Goal: Book appointment/travel/reservation

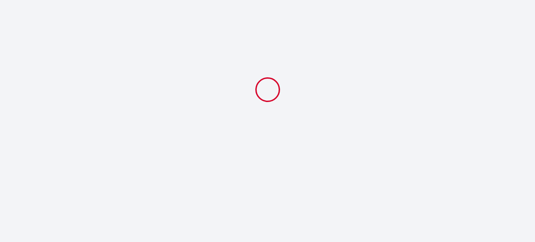
select select
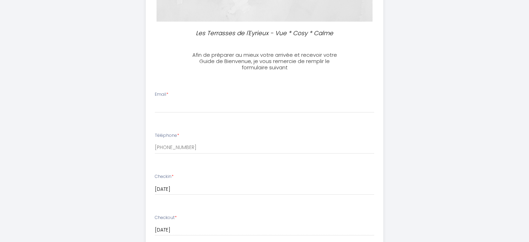
scroll to position [167, 0]
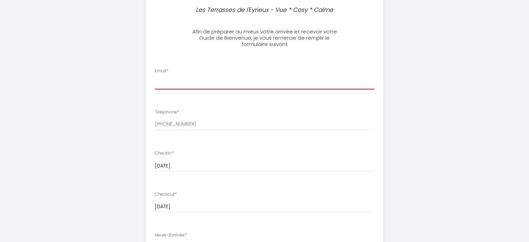
click at [315, 87] on input "Email *" at bounding box center [265, 83] width 220 height 13
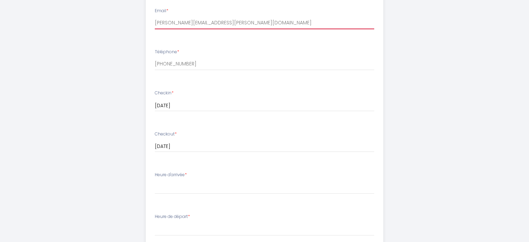
scroll to position [274, 0]
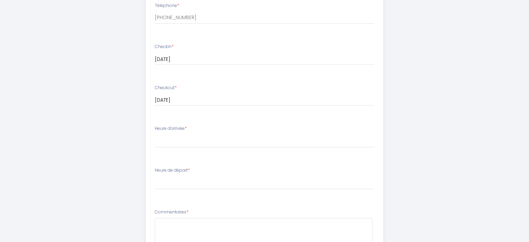
type input "[PERSON_NAME][EMAIL_ADDRESS][PERSON_NAME][DOMAIN_NAME]"
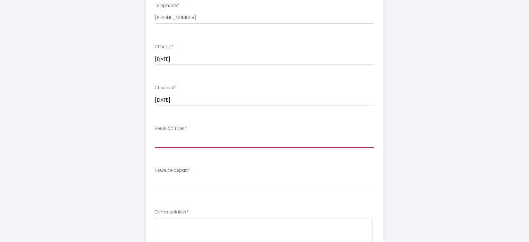
click at [266, 139] on select "15:00 15:30 16:00 16:30 17:00 17:30 18:00 18:30 19:00 19:30 20:00 20:30 21:00 2…" at bounding box center [265, 140] width 220 height 13
select select "15:00"
click at [155, 134] on select "15:00 15:30 16:00 16:30 17:00 17:30 18:00 18:30 19:00 19:30 20:00 20:30 21:00 2…" at bounding box center [265, 140] width 220 height 13
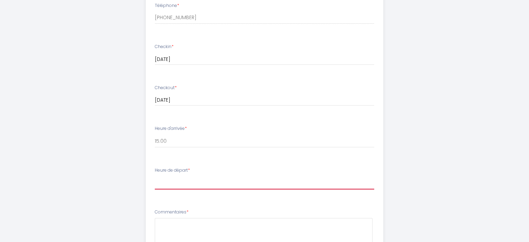
click at [209, 183] on select "00:00 00:30 01:00 01:30 02:00 02:30 03:00 03:30 04:00 04:30 05:00 05:30 06:00 0…" at bounding box center [265, 182] width 220 height 13
select select "10:00"
click at [155, 176] on select "00:00 00:30 01:00 01:30 02:00 02:30 03:00 03:30 04:00 04:30 05:00 05:30 06:00 0…" at bounding box center [265, 182] width 220 height 13
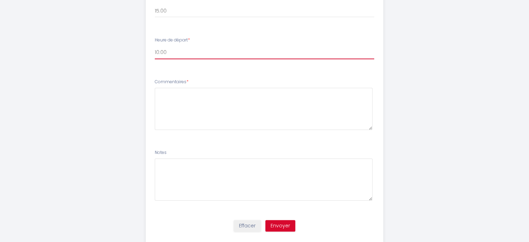
scroll to position [421, 0]
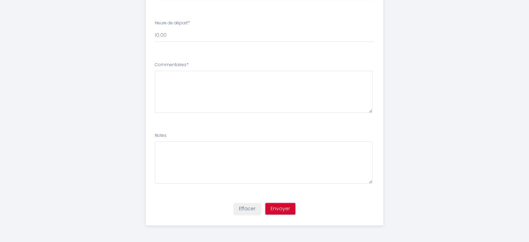
click at [280, 206] on button "Envoyer" at bounding box center [281, 209] width 30 height 12
type textarea "aucun"
click at [278, 211] on button "Envoyer" at bounding box center [281, 209] width 30 height 12
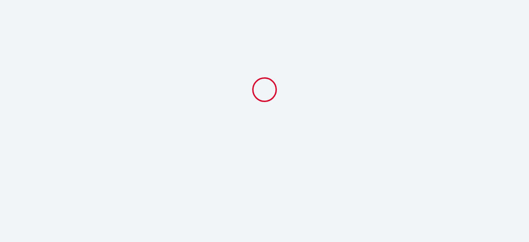
scroll to position [0, 0]
select select "10:00"
